Goal: Transaction & Acquisition: Subscribe to service/newsletter

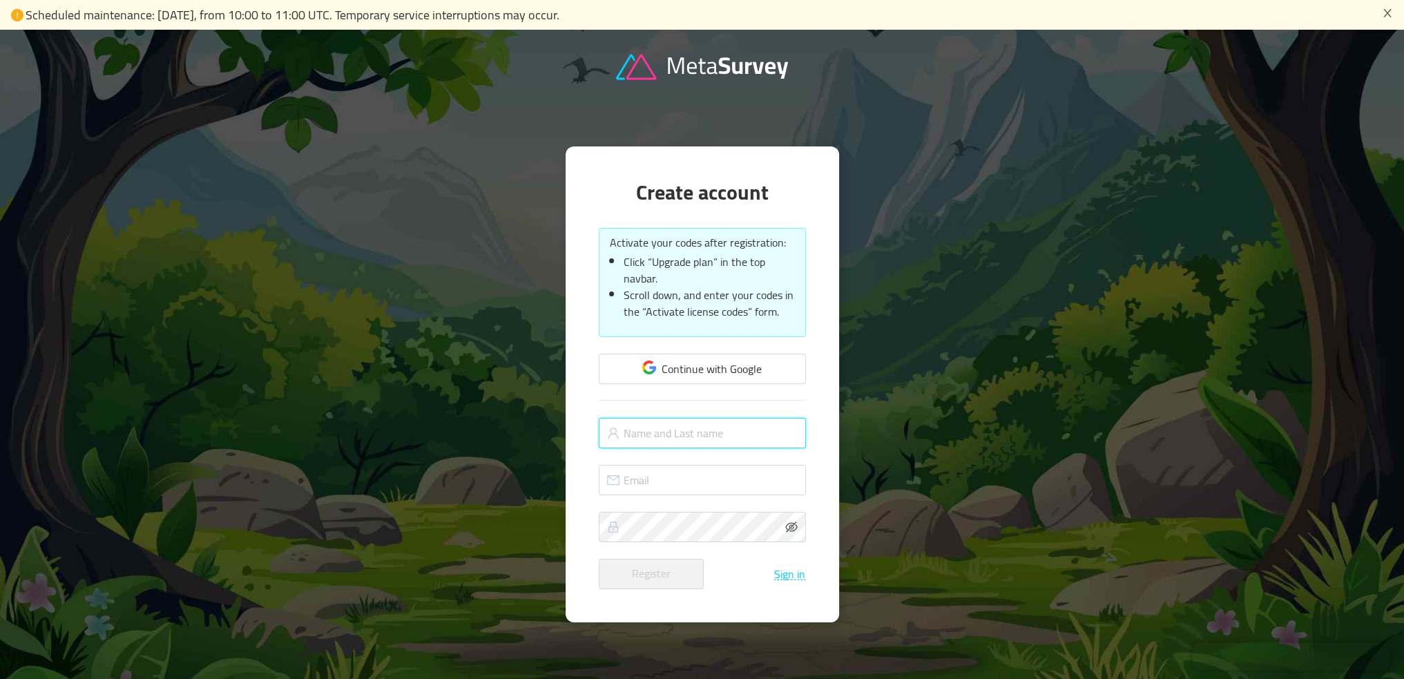
click at [704, 432] on input "text" at bounding box center [702, 433] width 207 height 30
type input "Stephen Sullivan"
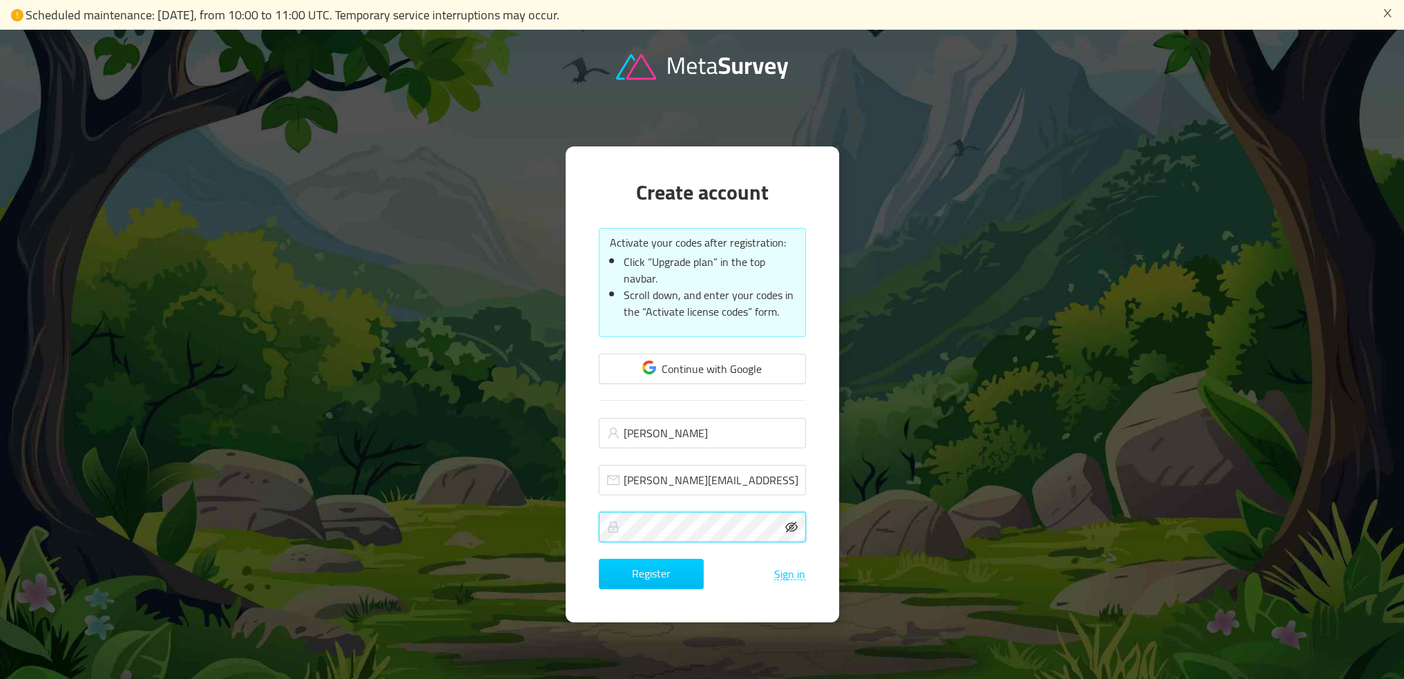
click at [793, 530] on icon "icon: eye-invisible" at bounding box center [791, 527] width 12 height 12
click at [679, 576] on button "Register" at bounding box center [651, 574] width 105 height 30
drag, startPoint x: 769, startPoint y: 485, endPoint x: 603, endPoint y: 458, distance: 168.6
click at [606, 458] on form "Continue with Google Stephen Sullivan steve@noblenumismatics.com Register Sign …" at bounding box center [702, 471] width 207 height 235
type input "looseondalead@gmail.com"
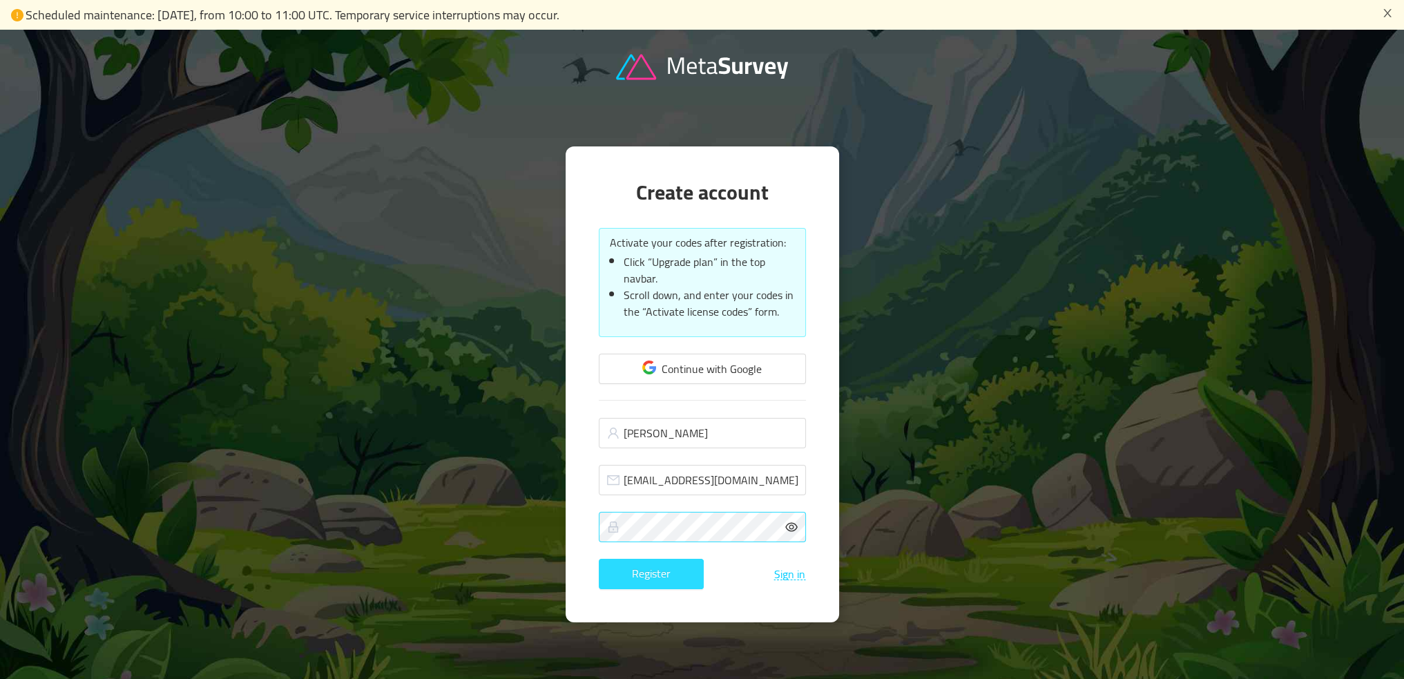
click at [632, 568] on button "Register" at bounding box center [651, 574] width 105 height 30
click at [1386, 12] on icon "icon: close" at bounding box center [1387, 13] width 11 height 11
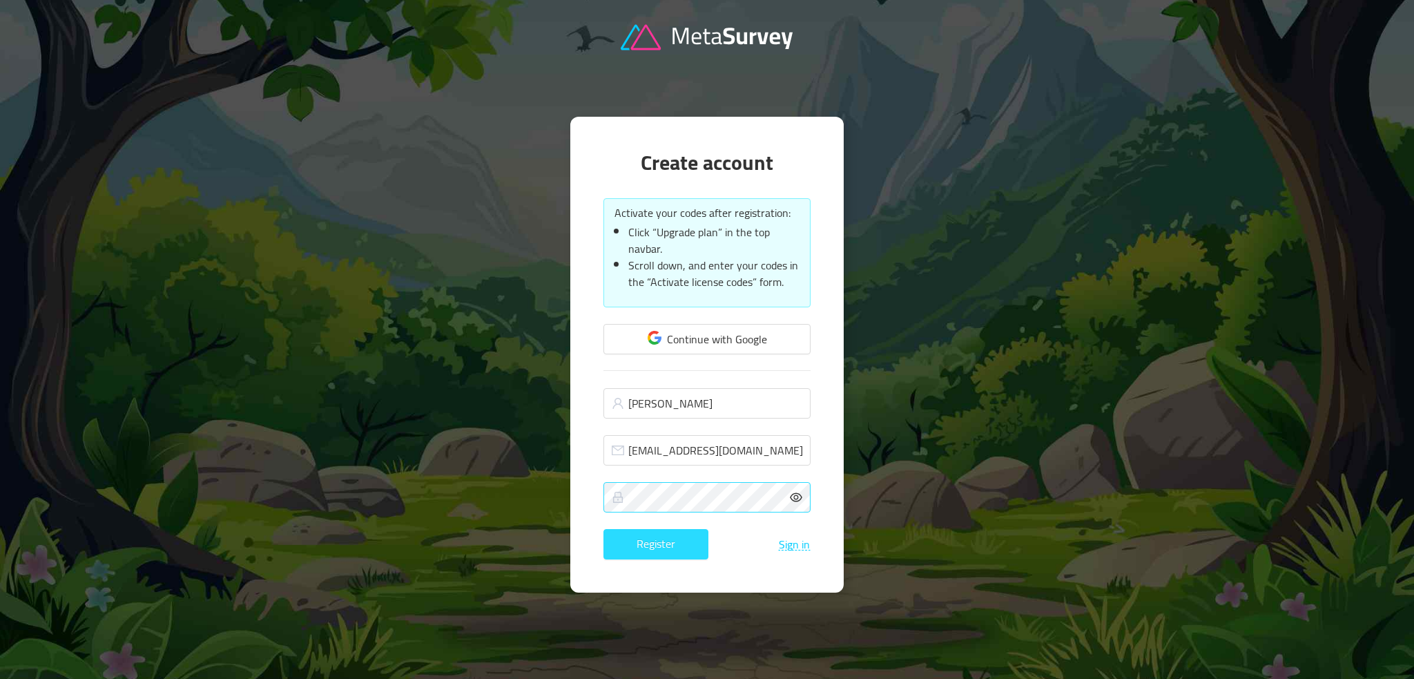
click at [646, 545] on button "Register" at bounding box center [655, 544] width 105 height 30
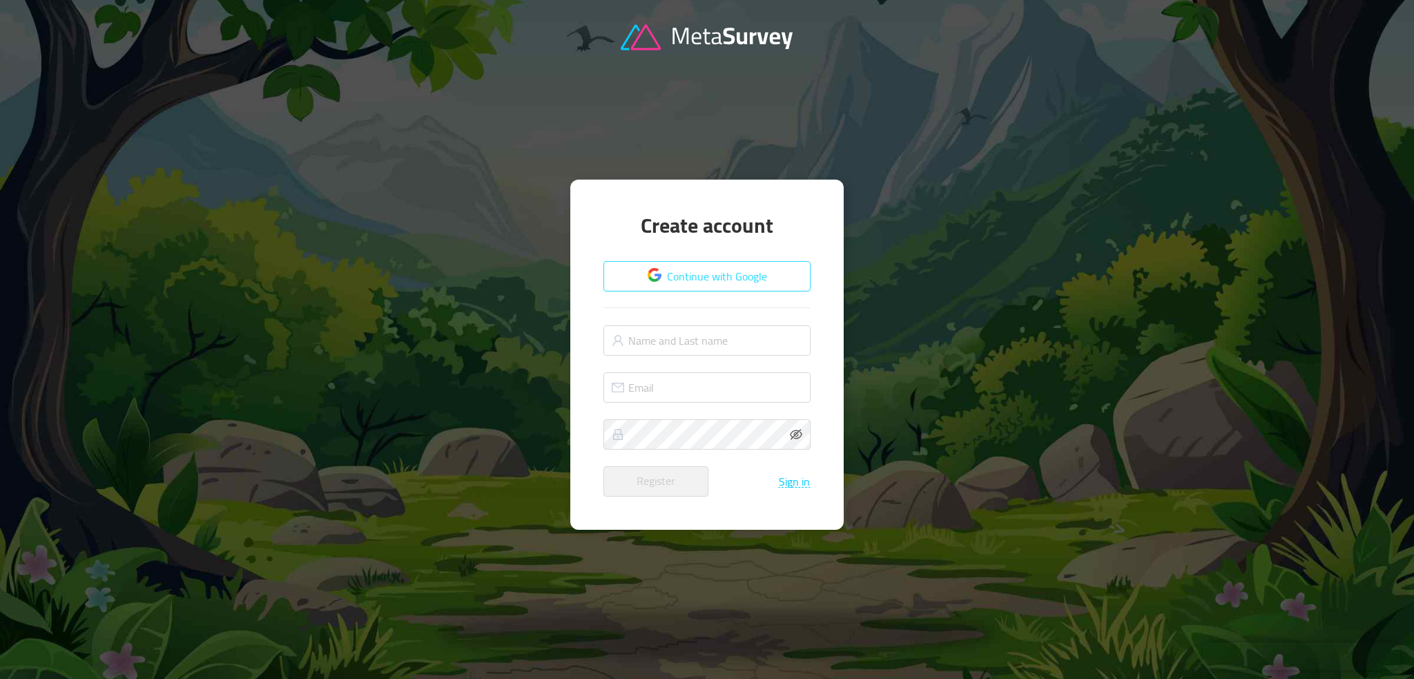
click at [694, 273] on button "Continue with Google" at bounding box center [706, 276] width 207 height 30
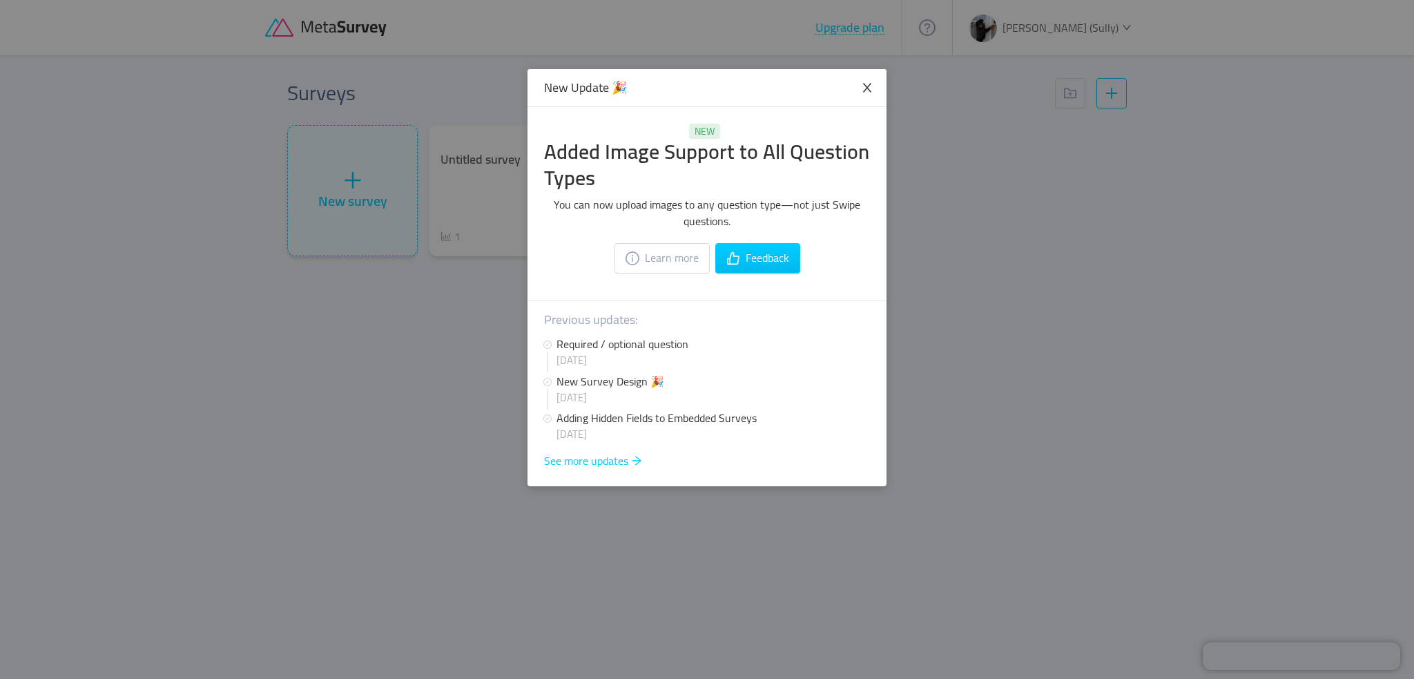
click at [870, 86] on icon "icon: close" at bounding box center [867, 87] width 12 height 12
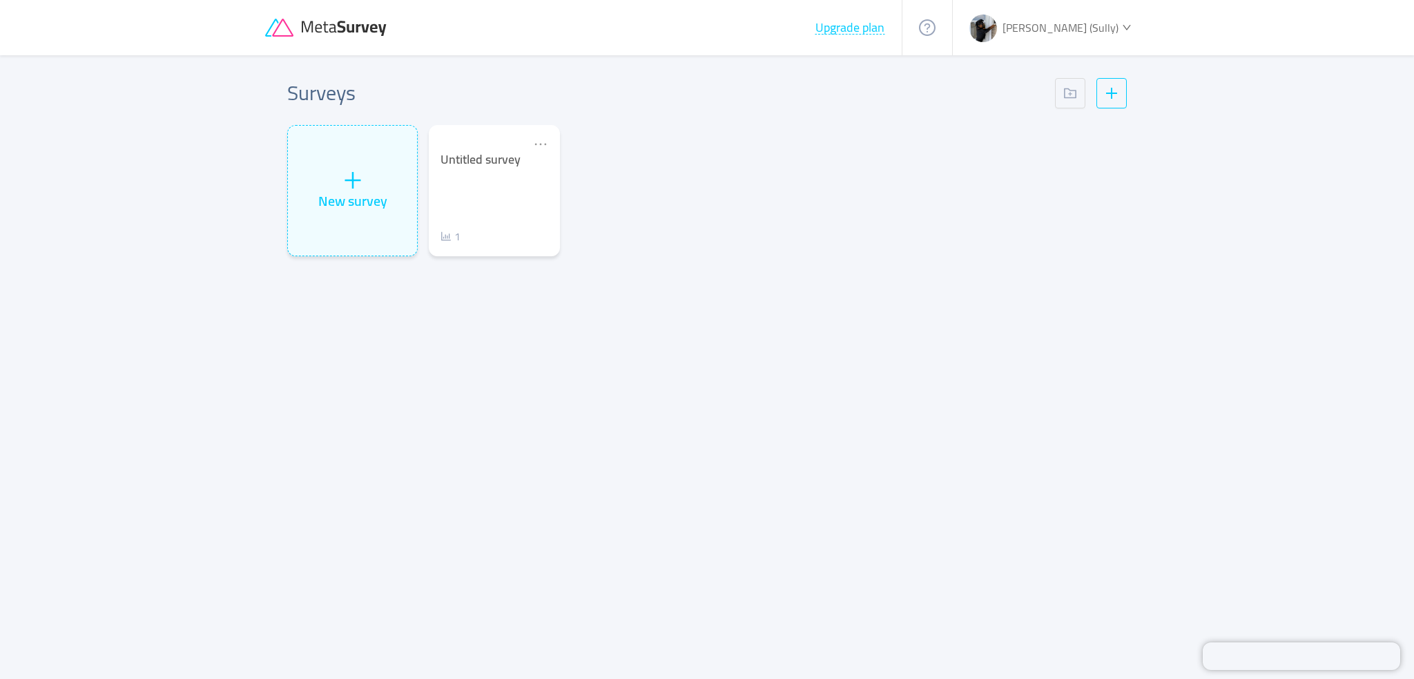
click at [1107, 25] on span "[PERSON_NAME] (Sully)" at bounding box center [1061, 27] width 116 height 21
click at [902, 35] on div "Upgrade plan" at bounding box center [583, 27] width 637 height 55
click at [885, 25] on button "Upgrade plan" at bounding box center [850, 28] width 70 height 14
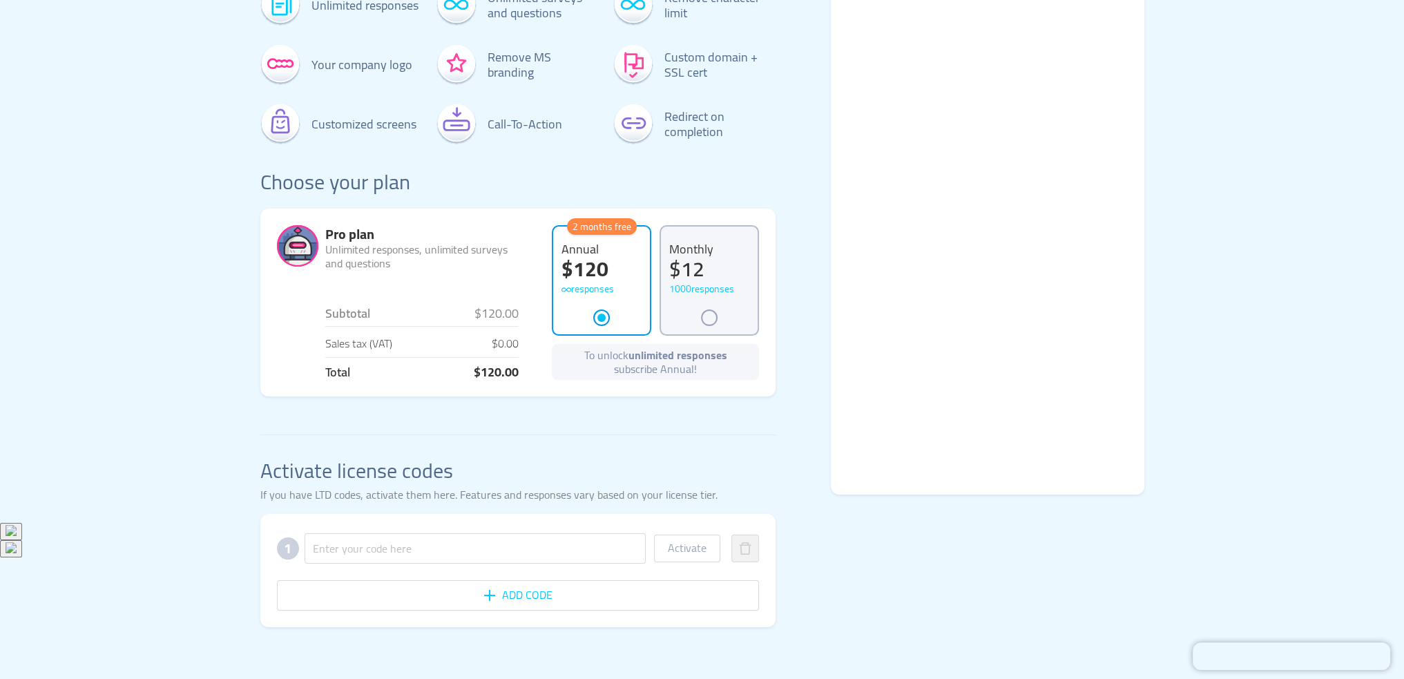
scroll to position [159, 0]
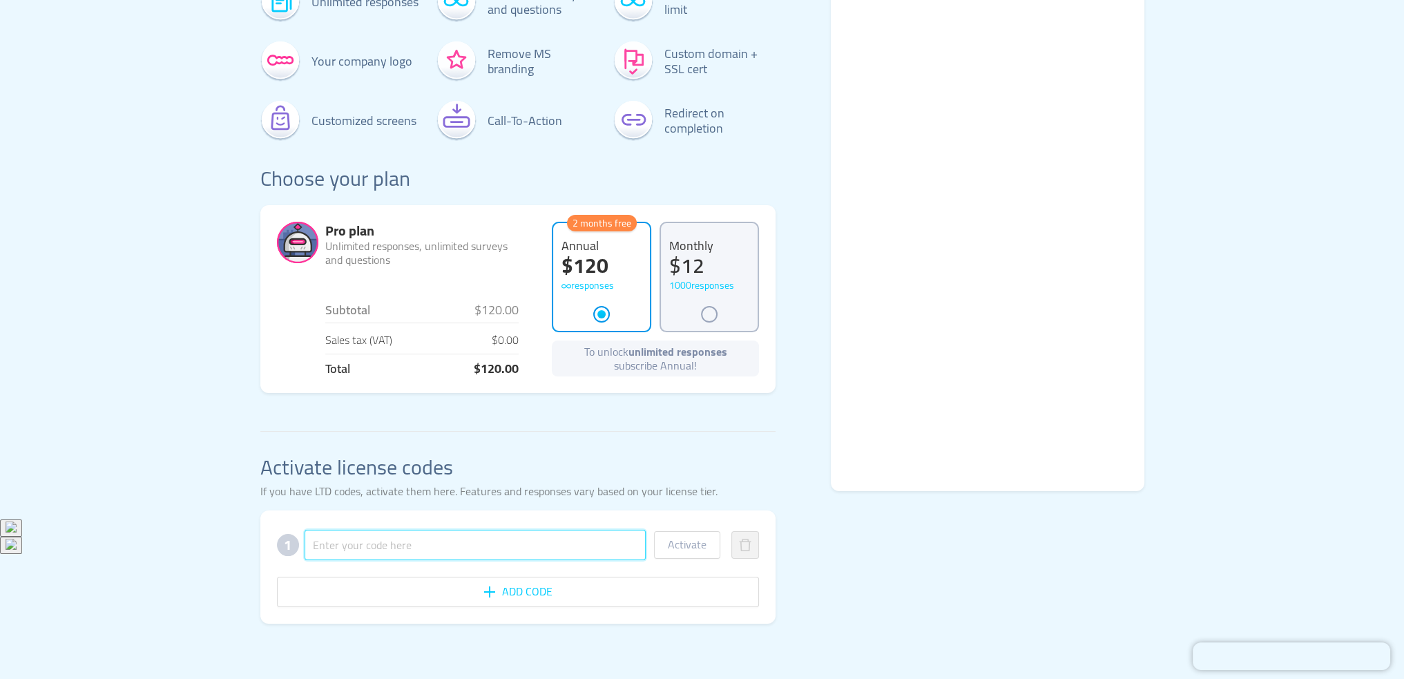
paste input "5IX3DVKY4VAA1QQVBE65MQ"
click at [577, 549] on input "5IX3DVKY4VAA1QQVBE65MQ" at bounding box center [475, 545] width 342 height 30
type input "5IX3DVKY4VAA1QQVBE65MQ"
click at [679, 548] on button "Activate" at bounding box center [687, 545] width 66 height 28
